Goal: Task Accomplishment & Management: Manage account settings

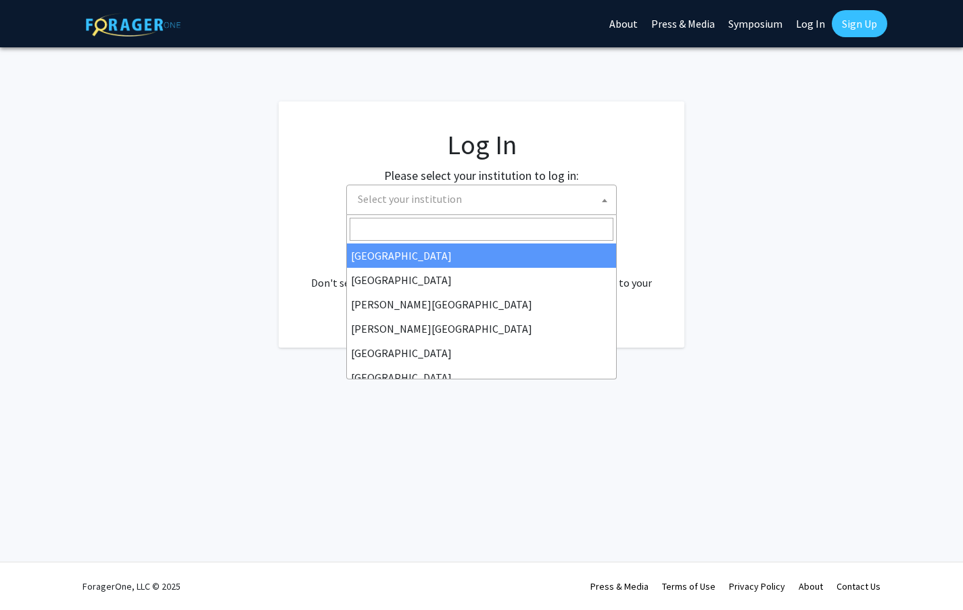
click at [505, 205] on span "Select your institution" at bounding box center [484, 199] width 264 height 28
select select "34"
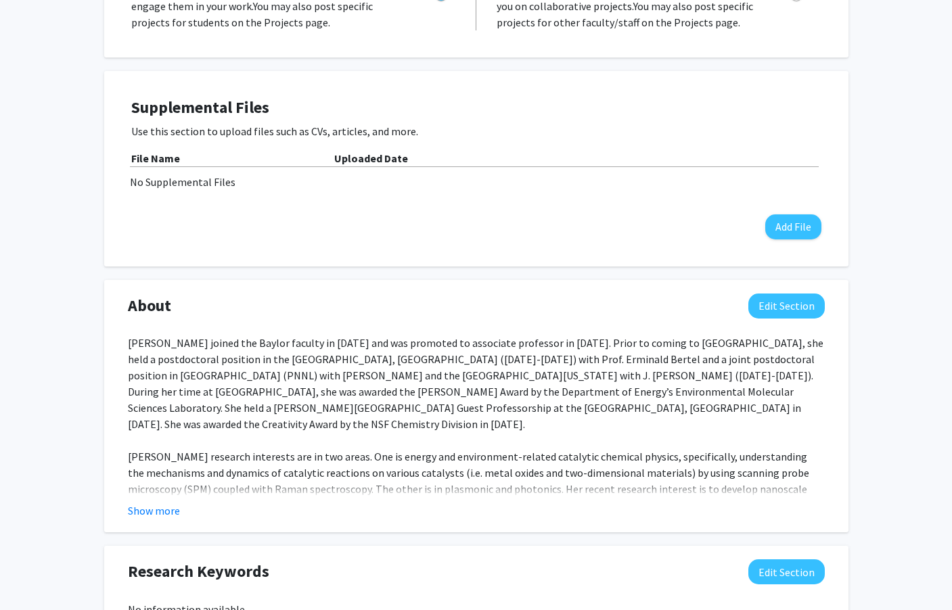
scroll to position [361, 0]
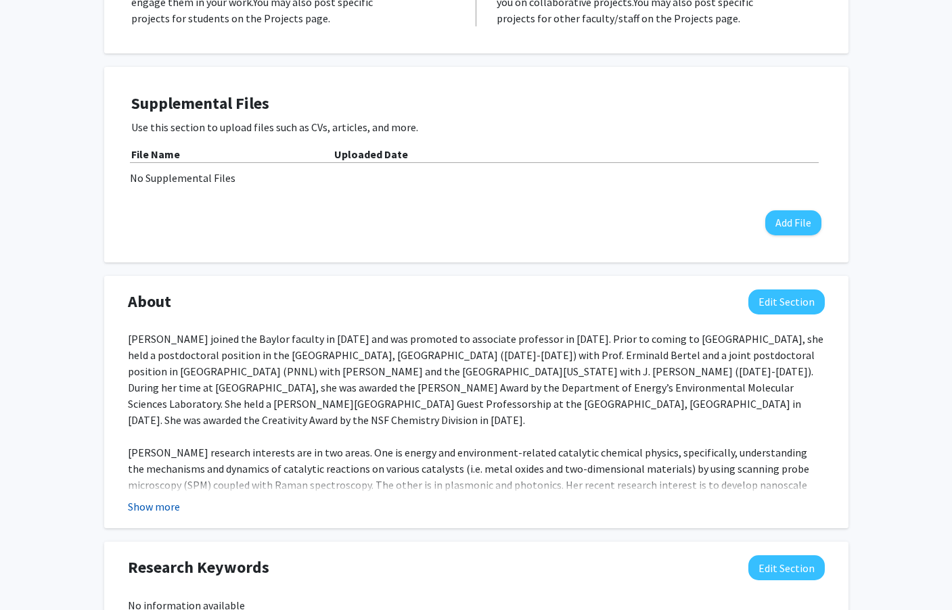
click at [165, 498] on button "Show more" at bounding box center [154, 506] width 52 height 16
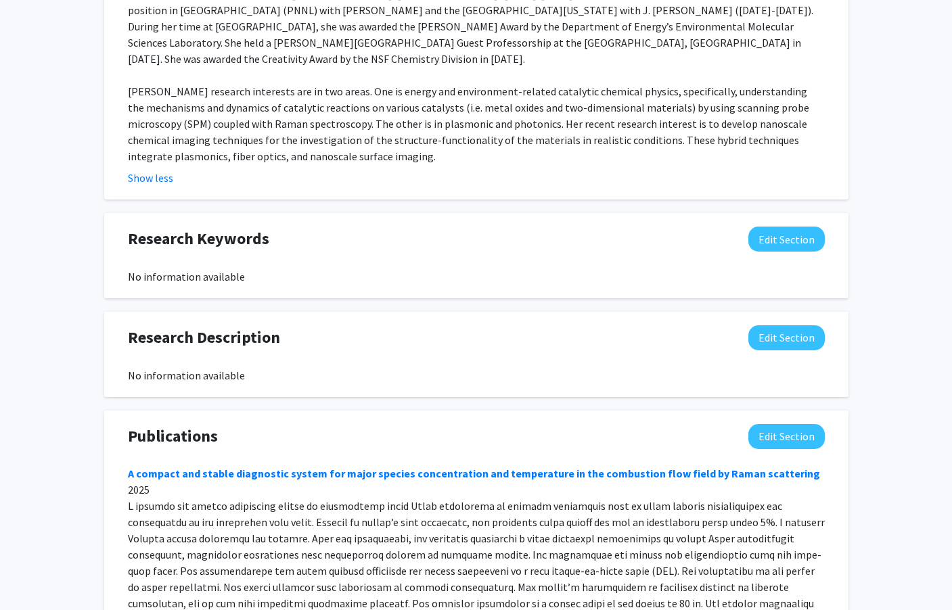
scroll to position [812, 0]
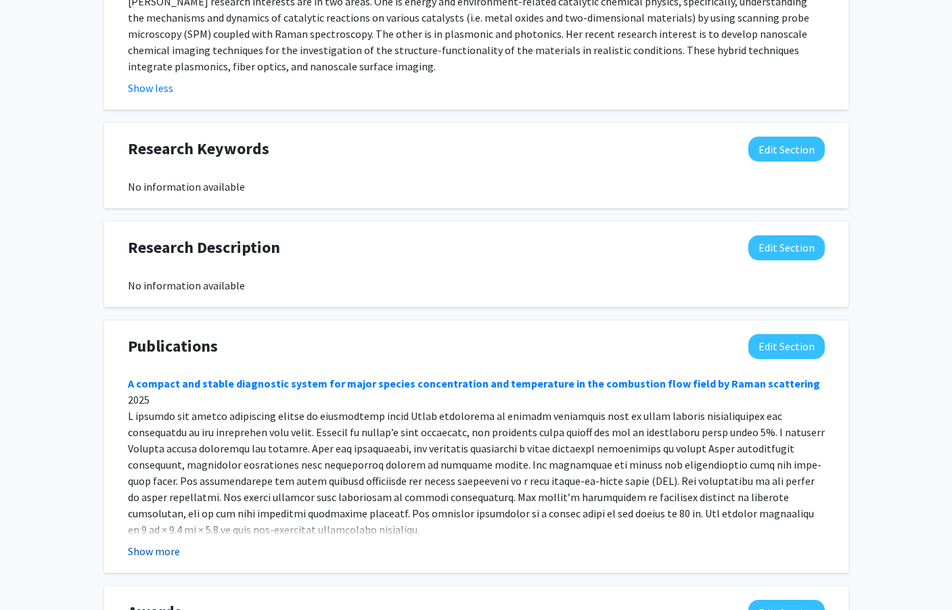
click at [165, 543] on button "Show more" at bounding box center [154, 551] width 52 height 16
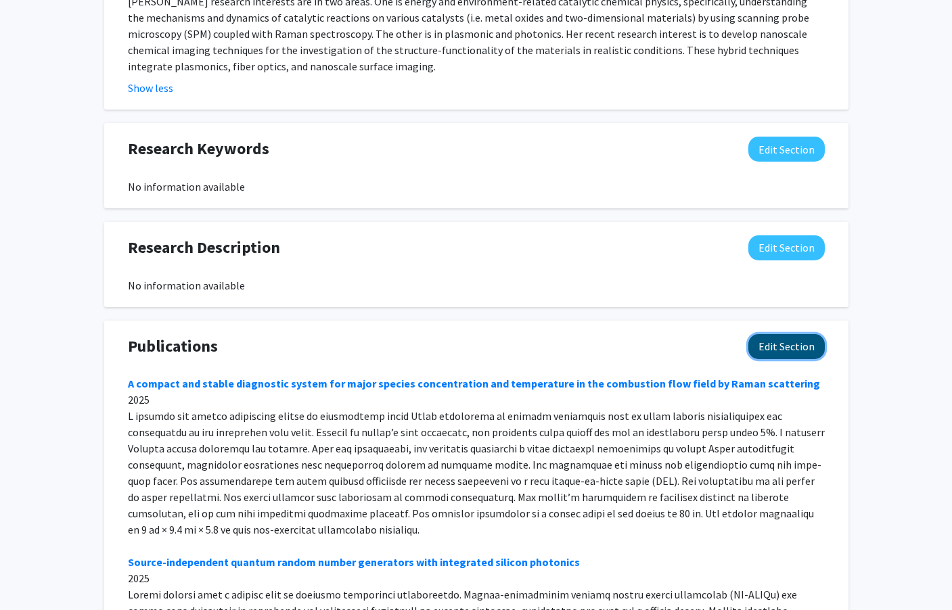
click at [769, 334] on button "Edit Section" at bounding box center [786, 346] width 76 height 25
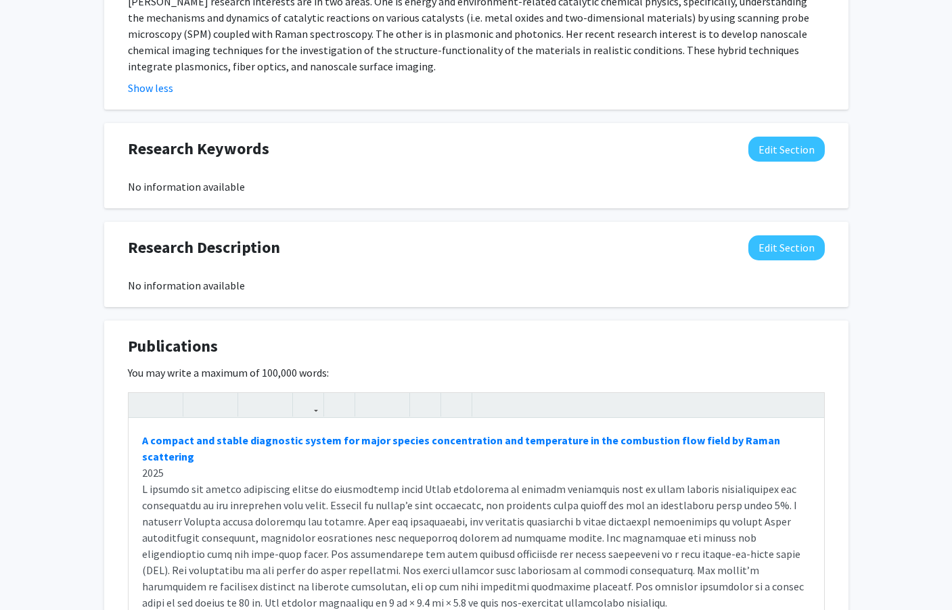
click at [788, 334] on div "Publications Edit Section" at bounding box center [476, 349] width 717 height 31
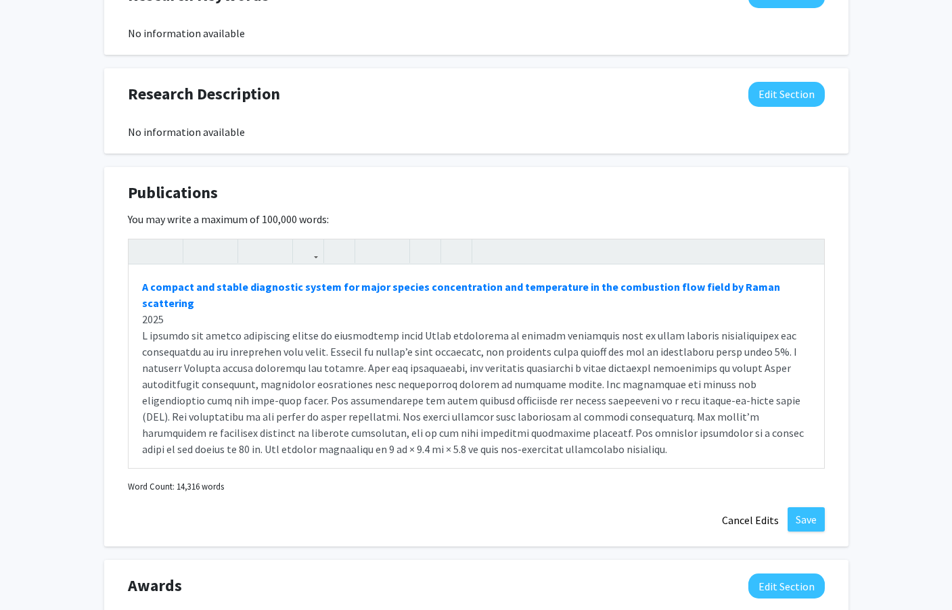
scroll to position [962, 0]
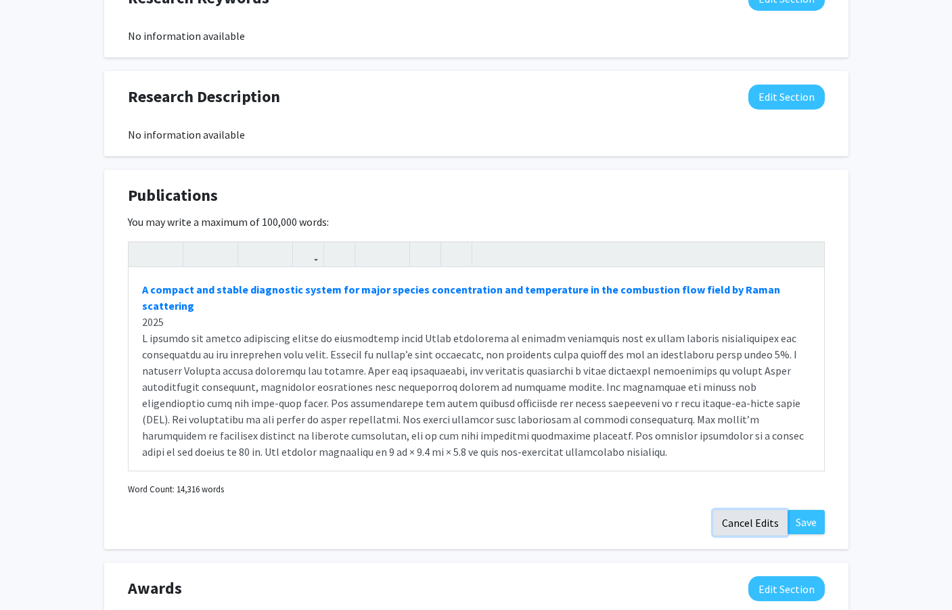
click at [753, 510] on button "Cancel Edits" at bounding box center [750, 523] width 74 height 26
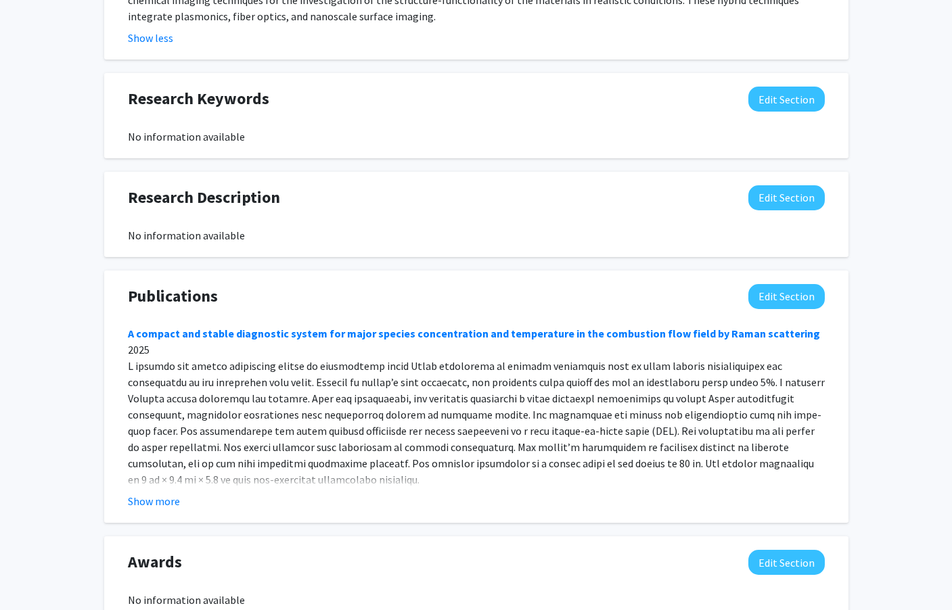
scroll to position [835, 0]
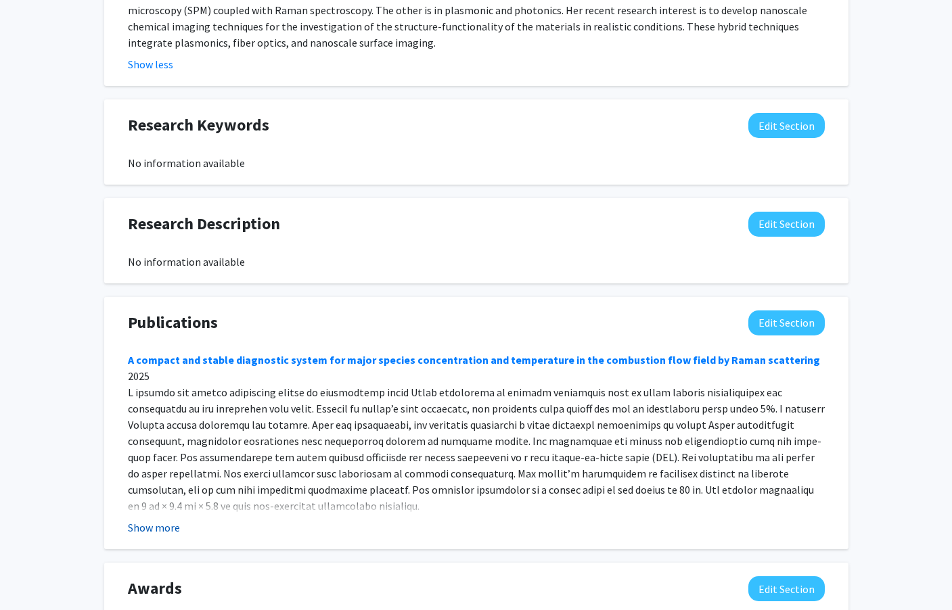
click at [135, 519] on button "Show more" at bounding box center [154, 527] width 52 height 16
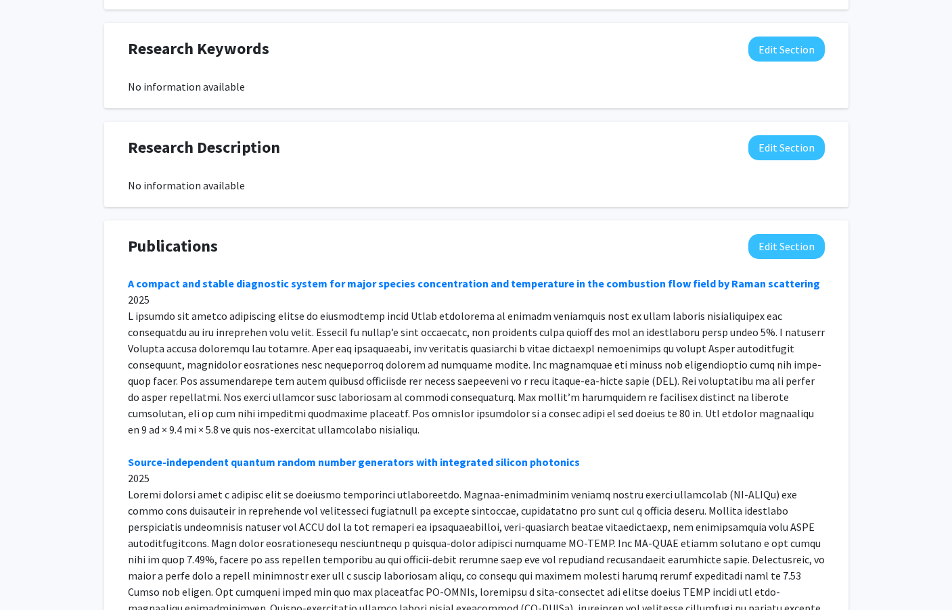
scroll to position [992, 0]
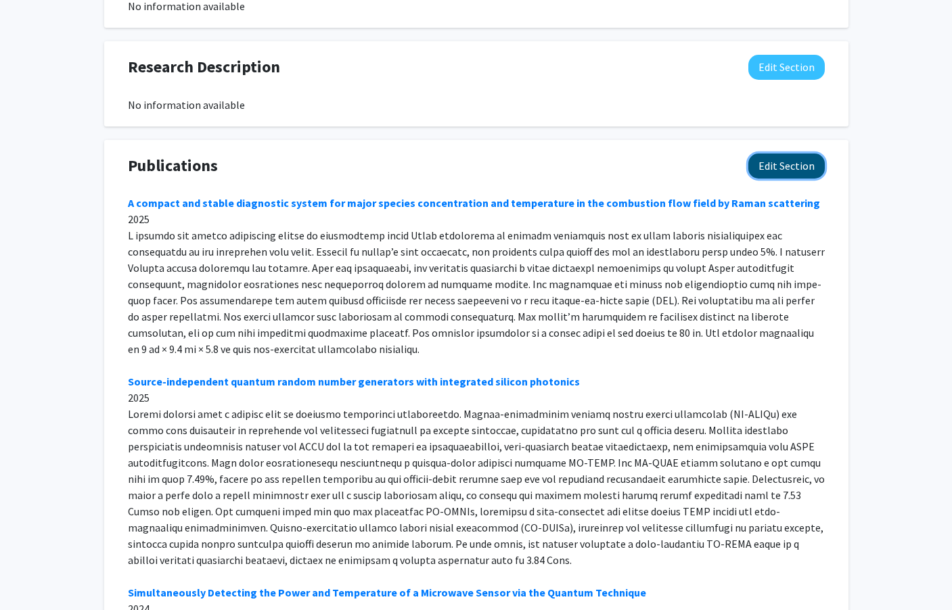
click at [787, 154] on button "Edit Section" at bounding box center [786, 166] width 76 height 25
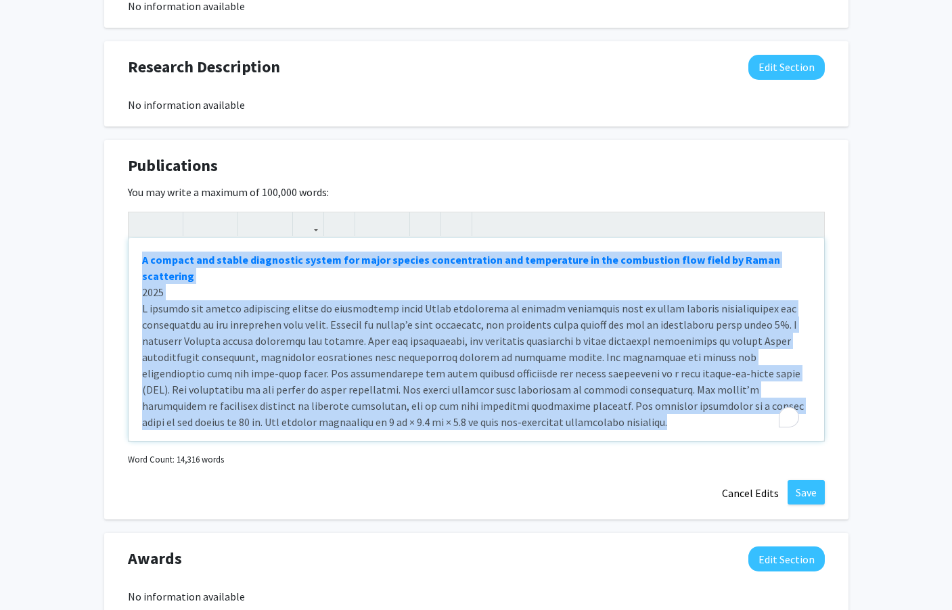
drag, startPoint x: 139, startPoint y: 229, endPoint x: 534, endPoint y: 391, distance: 426.2
click at [534, 391] on div "A compact and stable diagnostic system for major species concentration and temp…" at bounding box center [476, 339] width 695 height 203
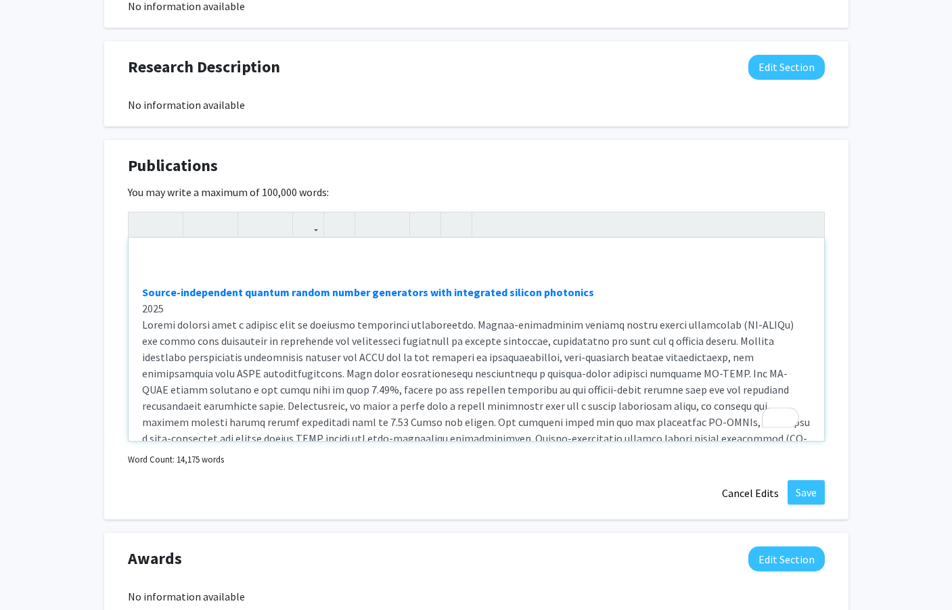
drag, startPoint x: 351, startPoint y: 325, endPoint x: 94, endPoint y: 229, distance: 274.4
click at [353, 325] on div "Source-independent quantum random number generators with integrated silicon pho…" at bounding box center [476, 339] width 695 height 203
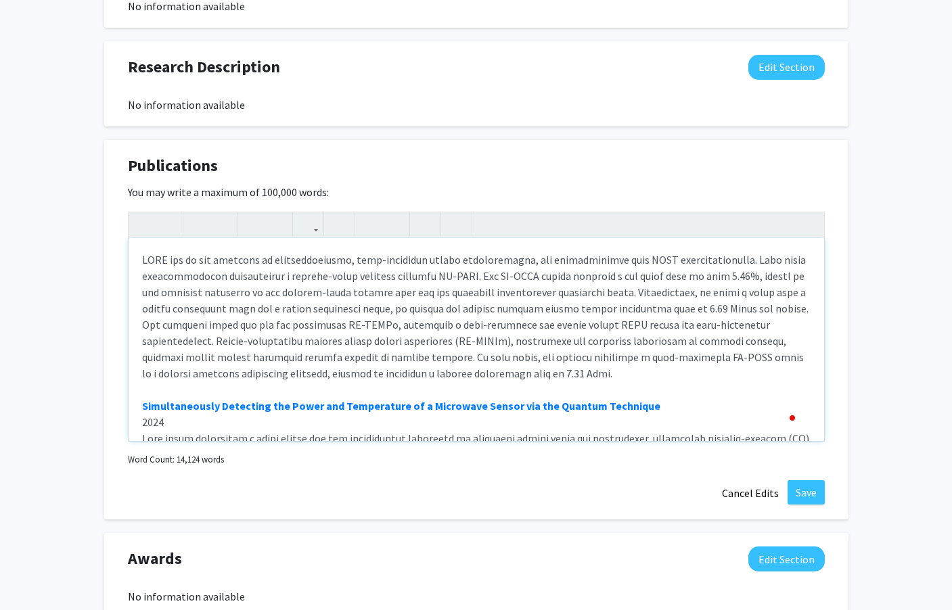
drag, startPoint x: 440, startPoint y: 331, endPoint x: 574, endPoint y: 357, distance: 137.2
click at [574, 357] on div "Simultaneously Detecting the Power and Temperature of a Microwave Sensor via th…" at bounding box center [476, 339] width 695 height 203
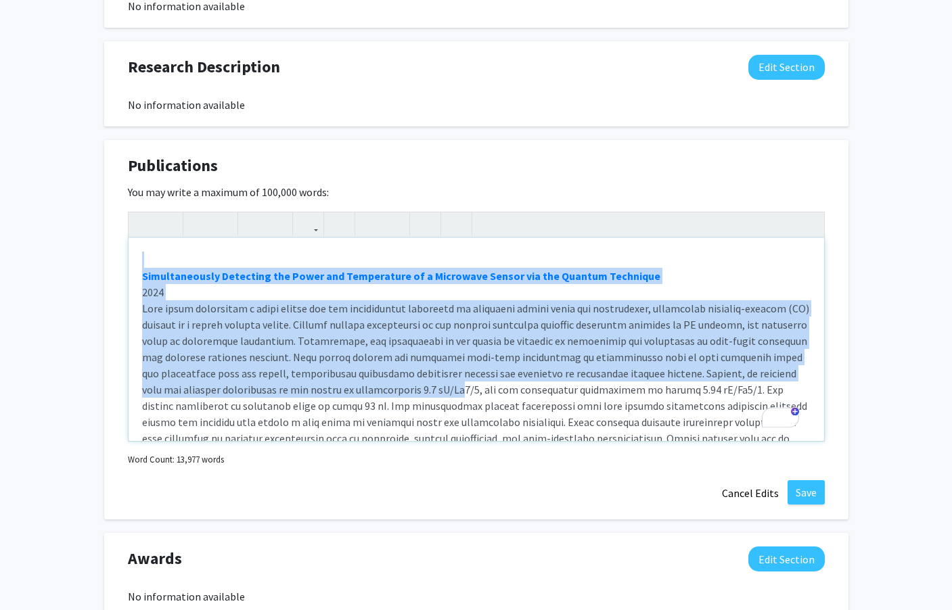
drag, startPoint x: 431, startPoint y: 352, endPoint x: 656, endPoint y: 361, distance: 225.4
click at [656, 361] on div "Simultaneously Detecting the Power and Temperature of a Microwave Sensor via th…" at bounding box center [476, 339] width 695 height 203
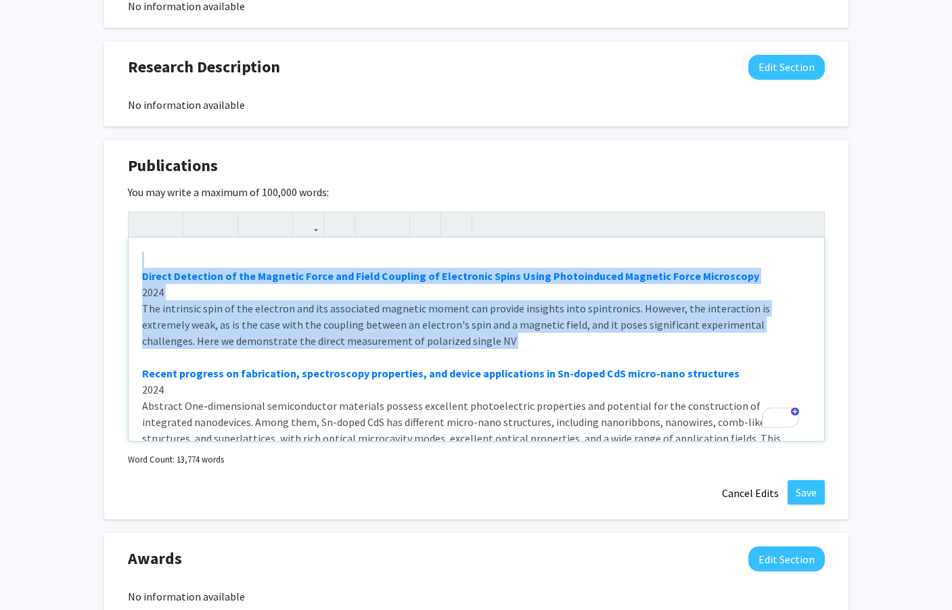
scroll to position [0, 0]
drag, startPoint x: 219, startPoint y: 252, endPoint x: 458, endPoint y: 319, distance: 248.2
click at [458, 319] on div "Direct Detection of the Magnetic Force and Field Coupling of Electronic Spins U…" at bounding box center [476, 339] width 695 height 203
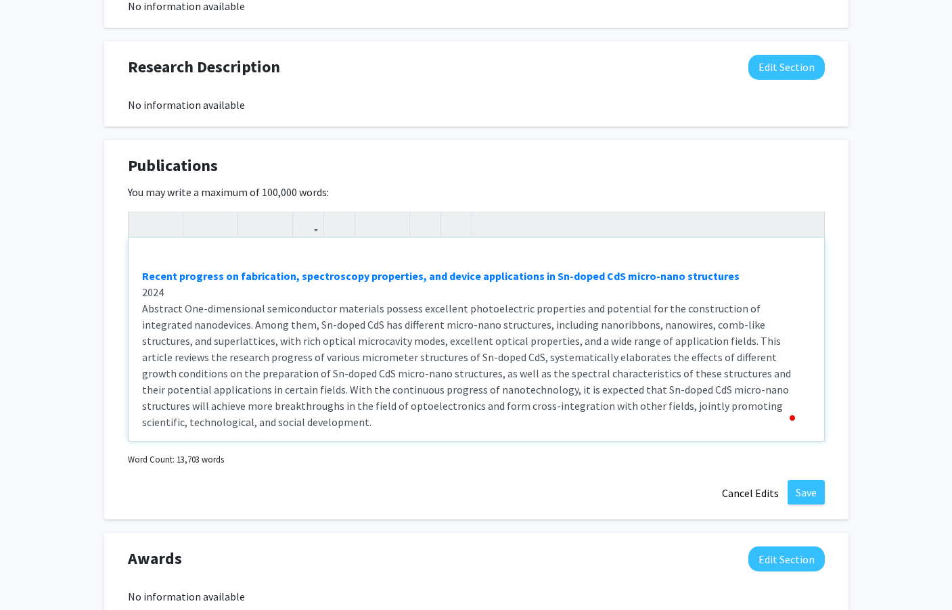
drag, startPoint x: 273, startPoint y: 371, endPoint x: 220, endPoint y: 392, distance: 57.4
click at [220, 392] on div "Recent progress on fabrication, spectroscopy properties, and device application…" at bounding box center [476, 339] width 695 height 203
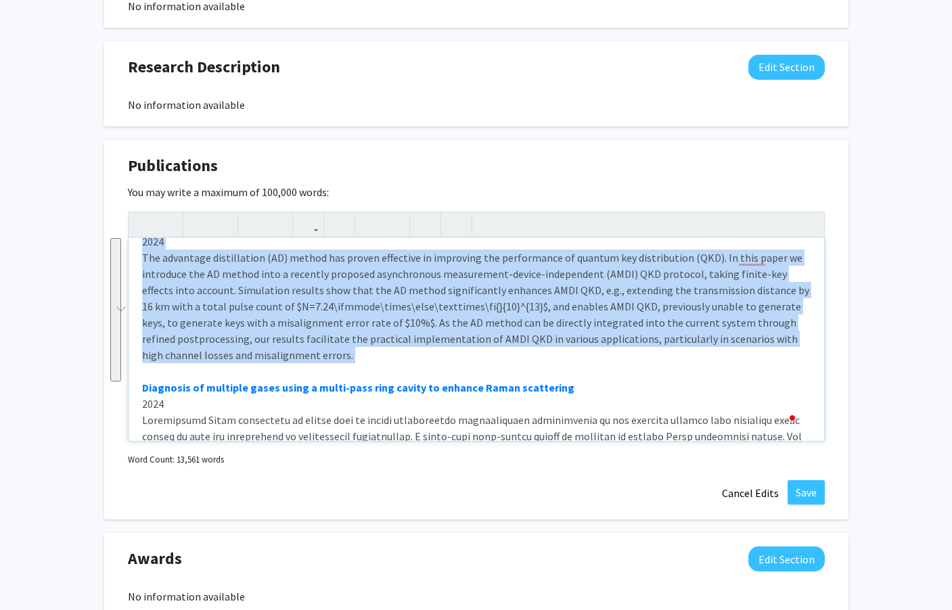
scroll to position [181, 0]
drag, startPoint x: 135, startPoint y: 276, endPoint x: 302, endPoint y: 339, distance: 178.5
click at [302, 339] on div "Synergistic Effect of Laser, Water Vapor, and Electron-Beam on the Degradation …" at bounding box center [476, 339] width 695 height 203
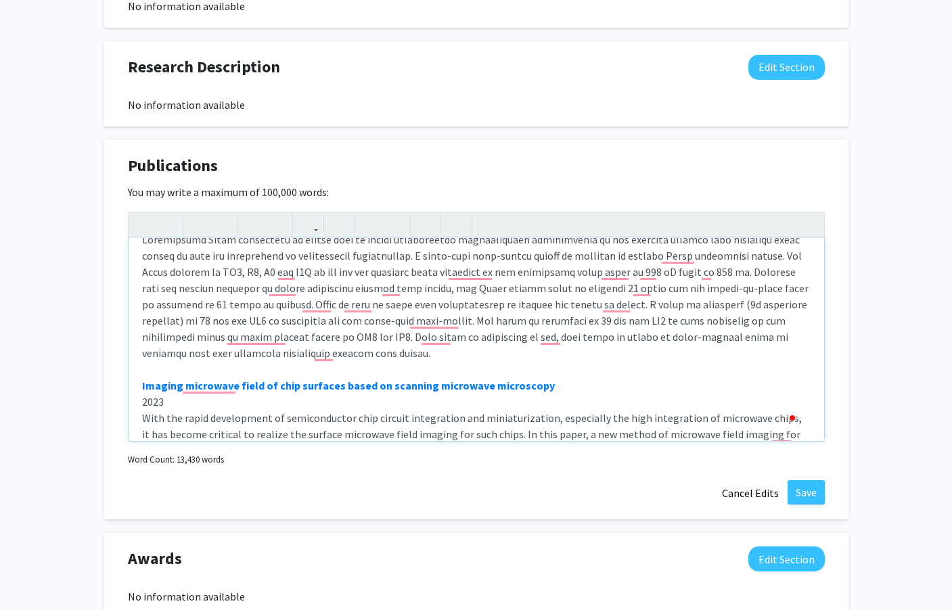
scroll to position [108, 0]
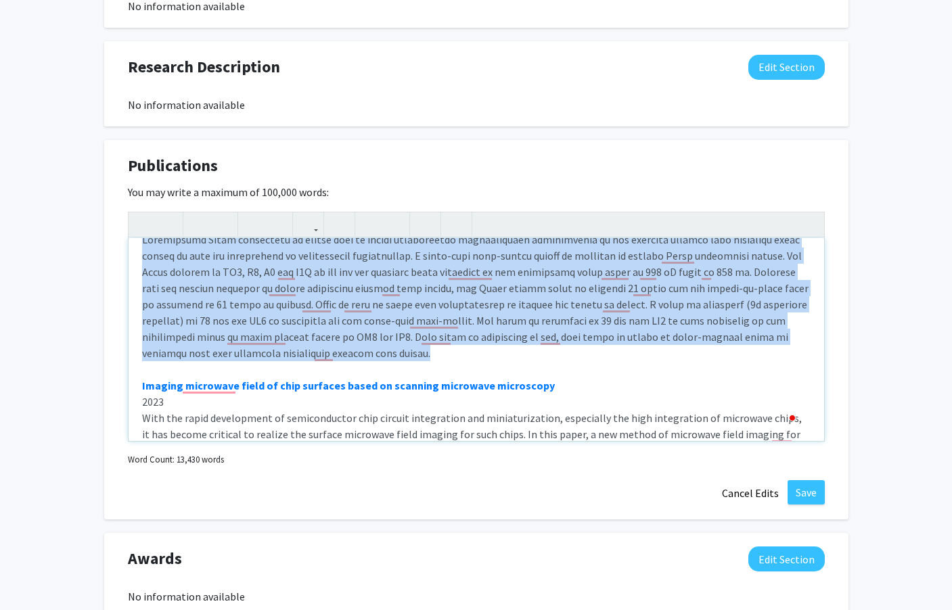
drag, startPoint x: 139, startPoint y: 260, endPoint x: 374, endPoint y: 319, distance: 242.0
click at [374, 319] on div "Synergistic Effect of Laser, Water Vapor, and Electron-Beam on the Degradation …" at bounding box center [476, 339] width 695 height 203
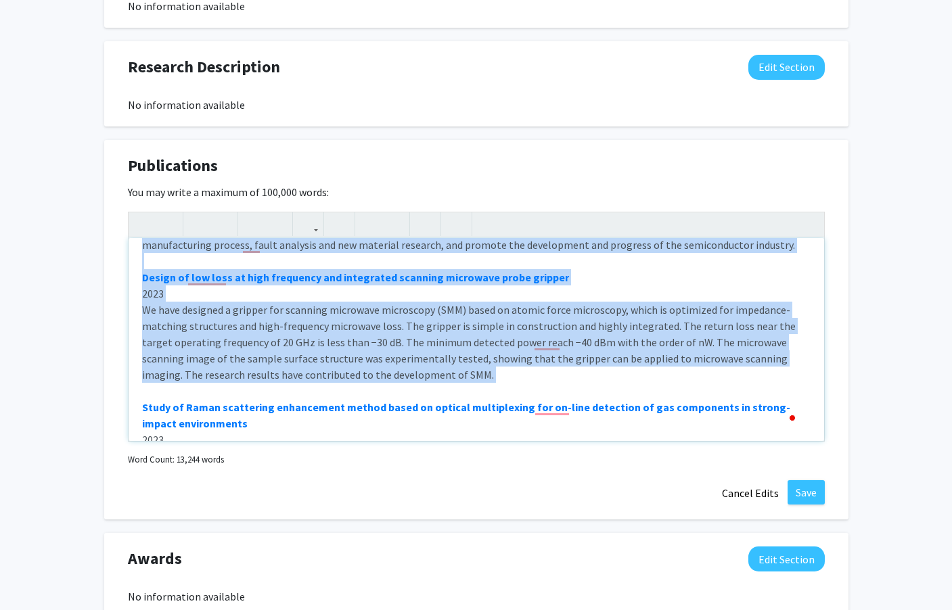
drag, startPoint x: 205, startPoint y: 235, endPoint x: 601, endPoint y: 355, distance: 413.4
click at [601, 355] on div "Synergistic Effect of Laser, Water Vapor, and Electron-Beam on the Degradation …" at bounding box center [476, 339] width 695 height 203
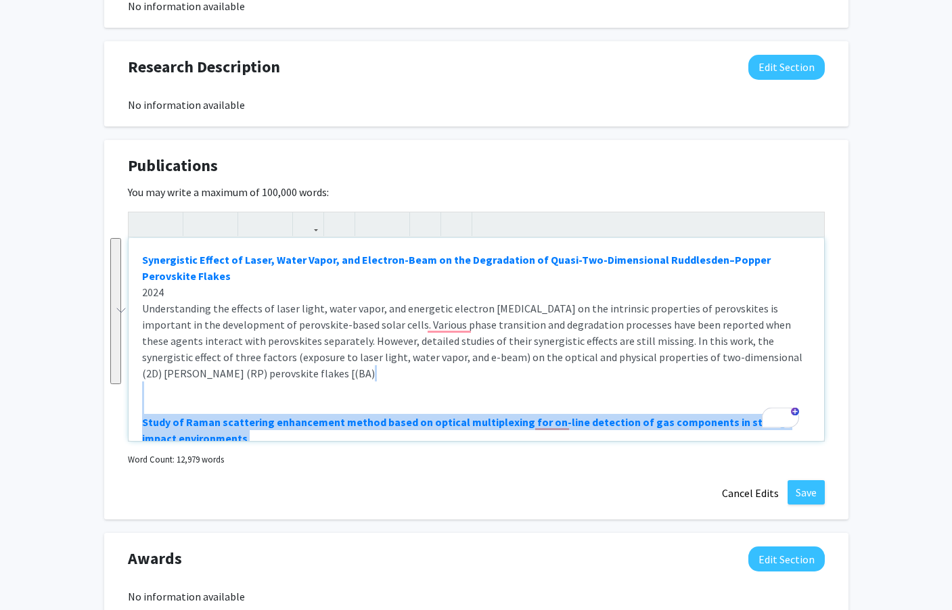
drag, startPoint x: 297, startPoint y: 329, endPoint x: 126, endPoint y: 364, distance: 174.6
click at [126, 364] on div "Publications Edit Section You may write a maximum of 100,000 words: Synergistic…" at bounding box center [476, 330] width 744 height 380
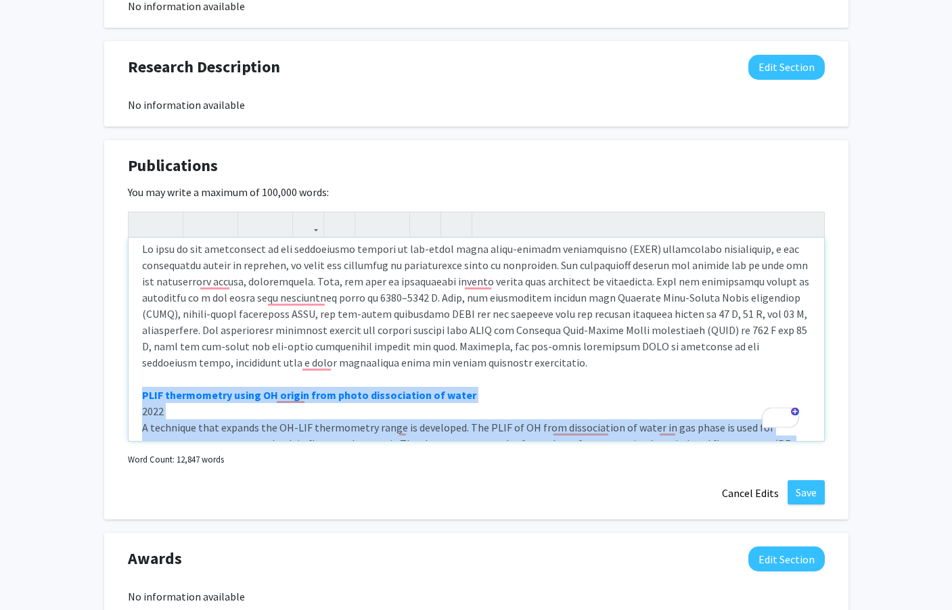
drag, startPoint x: 735, startPoint y: 300, endPoint x: 136, endPoint y: 360, distance: 602.2
click at [136, 360] on div "Synergistic Effect of Laser, Water Vapor, and Electron-Beam on the Degradation …" at bounding box center [476, 339] width 695 height 203
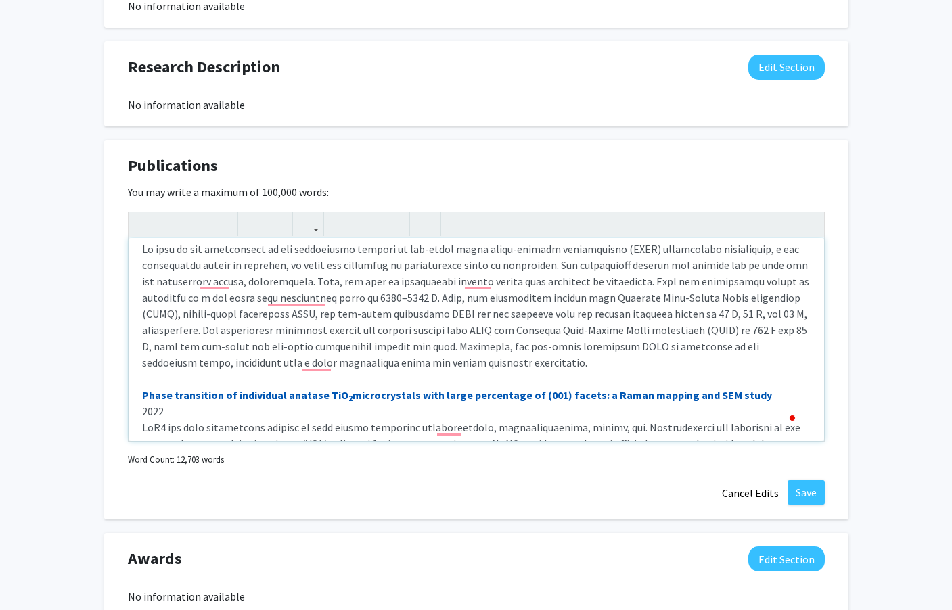
type textarea "<strong><a href="https://doi.org/10.1021/acsomega.4c04188" target="_blank">Syne…"
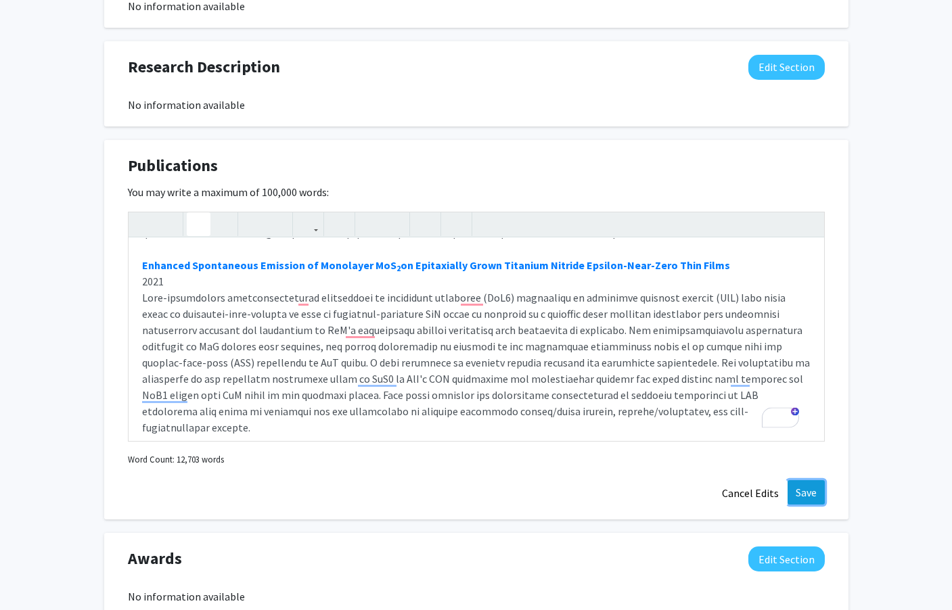
click at [803, 480] on button "Save" at bounding box center [805, 492] width 37 height 24
